Goal: Use online tool/utility

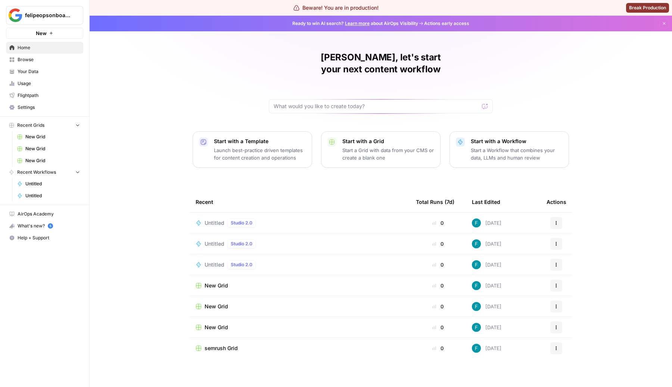
click at [227, 199] on div "Recent" at bounding box center [300, 202] width 208 height 21
click at [219, 219] on div "Untitled Studio 2.0" at bounding box center [231, 223] width 54 height 9
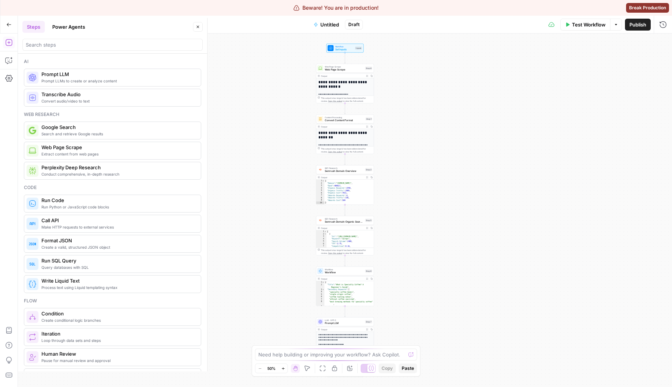
click at [73, 27] on button "Power Agents" at bounding box center [69, 27] width 42 height 12
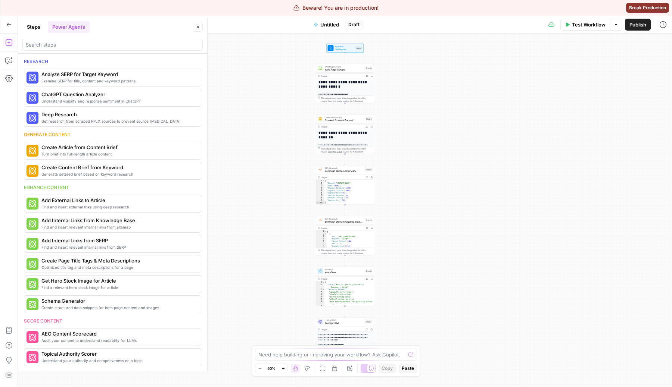
click at [43, 31] on button "Steps" at bounding box center [33, 27] width 22 height 12
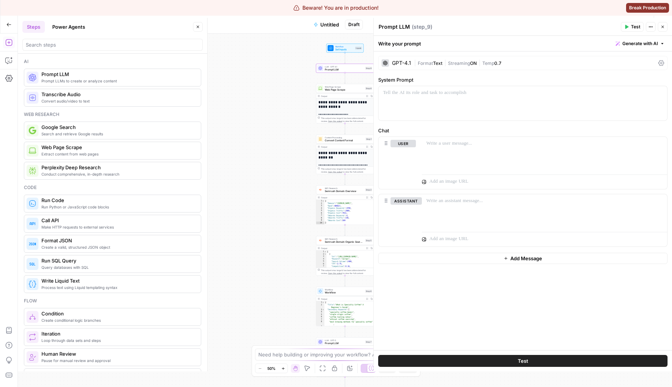
click at [461, 61] on span "Streaming" at bounding box center [459, 63] width 22 height 6
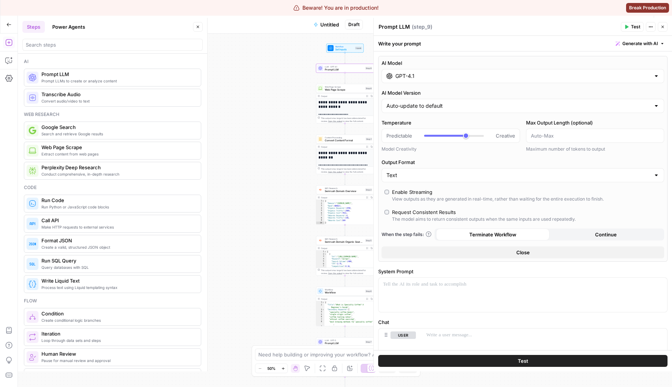
click at [508, 72] on div "GPT-4.1" at bounding box center [522, 76] width 282 height 14
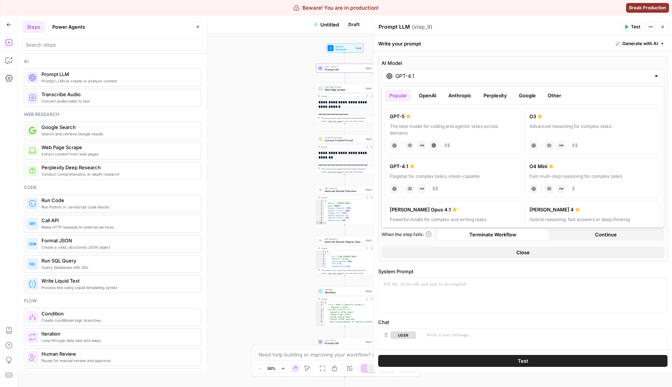
click at [532, 95] on button "Google" at bounding box center [527, 96] width 26 height 12
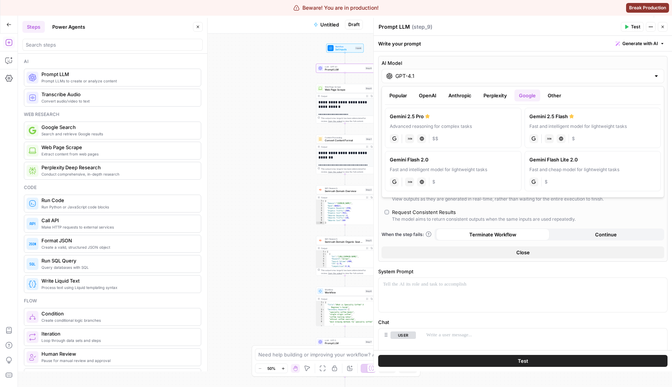
click at [478, 128] on div "Advanced reasoning for complex tasks" at bounding box center [453, 126] width 127 height 7
type input "Gemini 2.5 Pro"
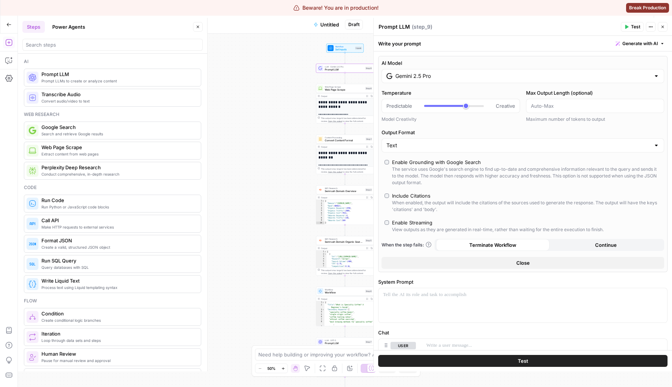
click at [413, 196] on div "Include Citations" at bounding box center [411, 195] width 38 height 7
click at [662, 25] on icon "button" at bounding box center [662, 27] width 4 height 4
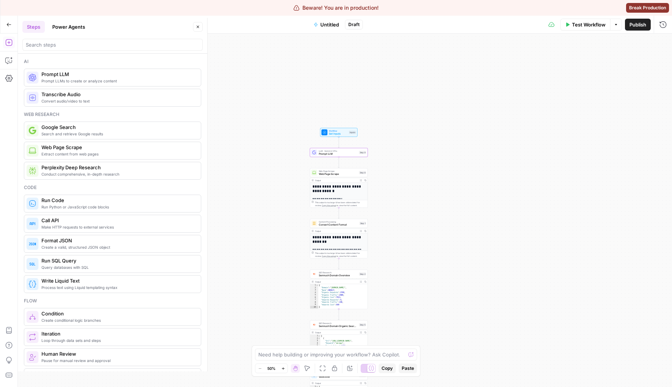
click at [433, 253] on div "**********" at bounding box center [345, 211] width 654 height 354
